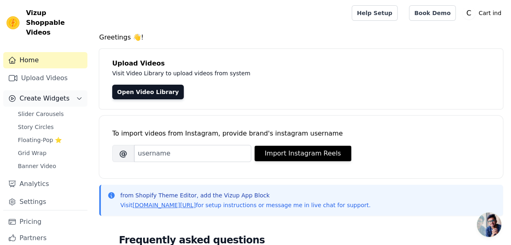
click at [63, 93] on span "Create Widgets" at bounding box center [45, 98] width 50 height 10
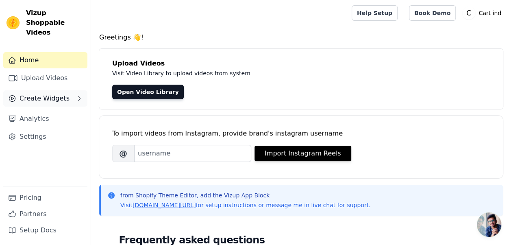
click at [50, 93] on span "Create Widgets" at bounding box center [45, 98] width 50 height 10
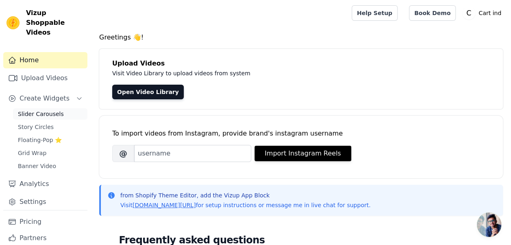
click at [33, 110] on span "Slider Carousels" at bounding box center [41, 114] width 46 height 8
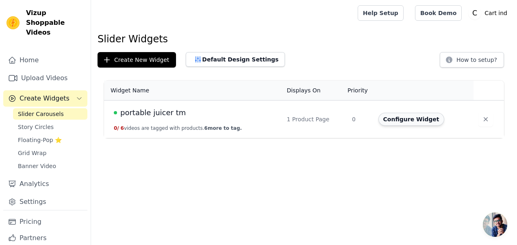
click at [417, 116] on button "Configure Widget" at bounding box center [411, 119] width 66 height 13
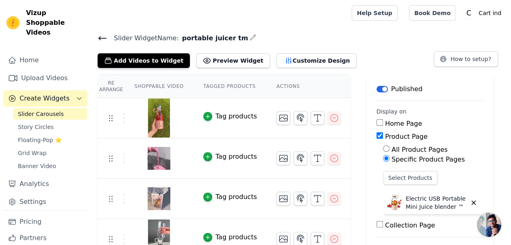
drag, startPoint x: 465, startPoint y: 202, endPoint x: 457, endPoint y: 196, distance: 10.1
click at [470, 202] on icon "button" at bounding box center [473, 202] width 7 height 7
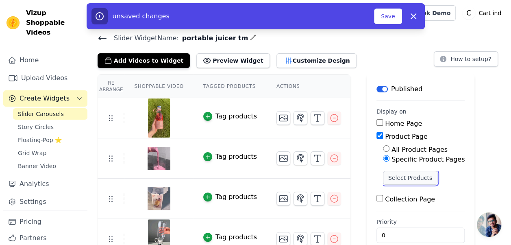
click at [401, 179] on button "Select Products" at bounding box center [410, 178] width 54 height 14
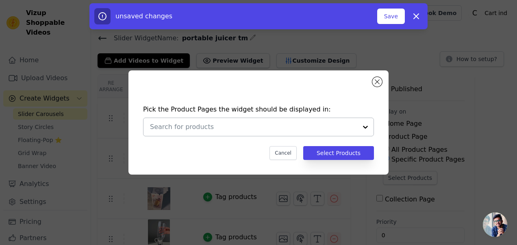
click at [364, 129] on div at bounding box center [365, 127] width 16 height 18
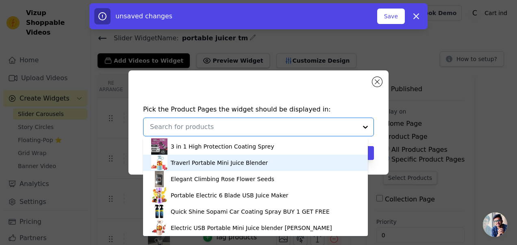
click at [222, 163] on div "Traverl Portable Mini Juice Blender" at bounding box center [219, 163] width 97 height 8
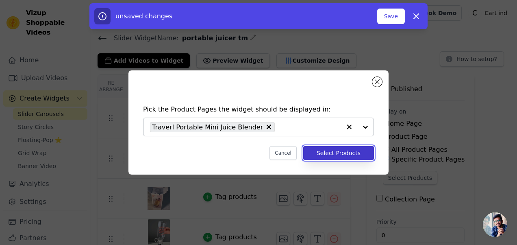
click at [339, 150] on button "Select Products" at bounding box center [338, 153] width 71 height 14
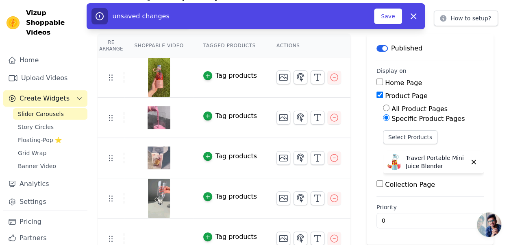
scroll to position [81, 0]
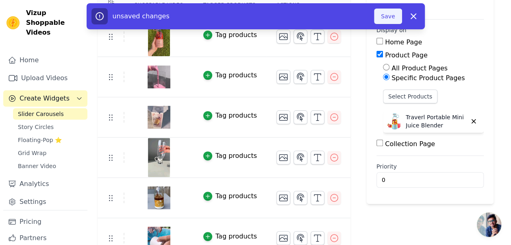
click at [397, 20] on button "Save" at bounding box center [388, 16] width 28 height 15
click at [380, 20] on button "Save" at bounding box center [388, 16] width 28 height 15
